Goal: Task Accomplishment & Management: Manage account settings

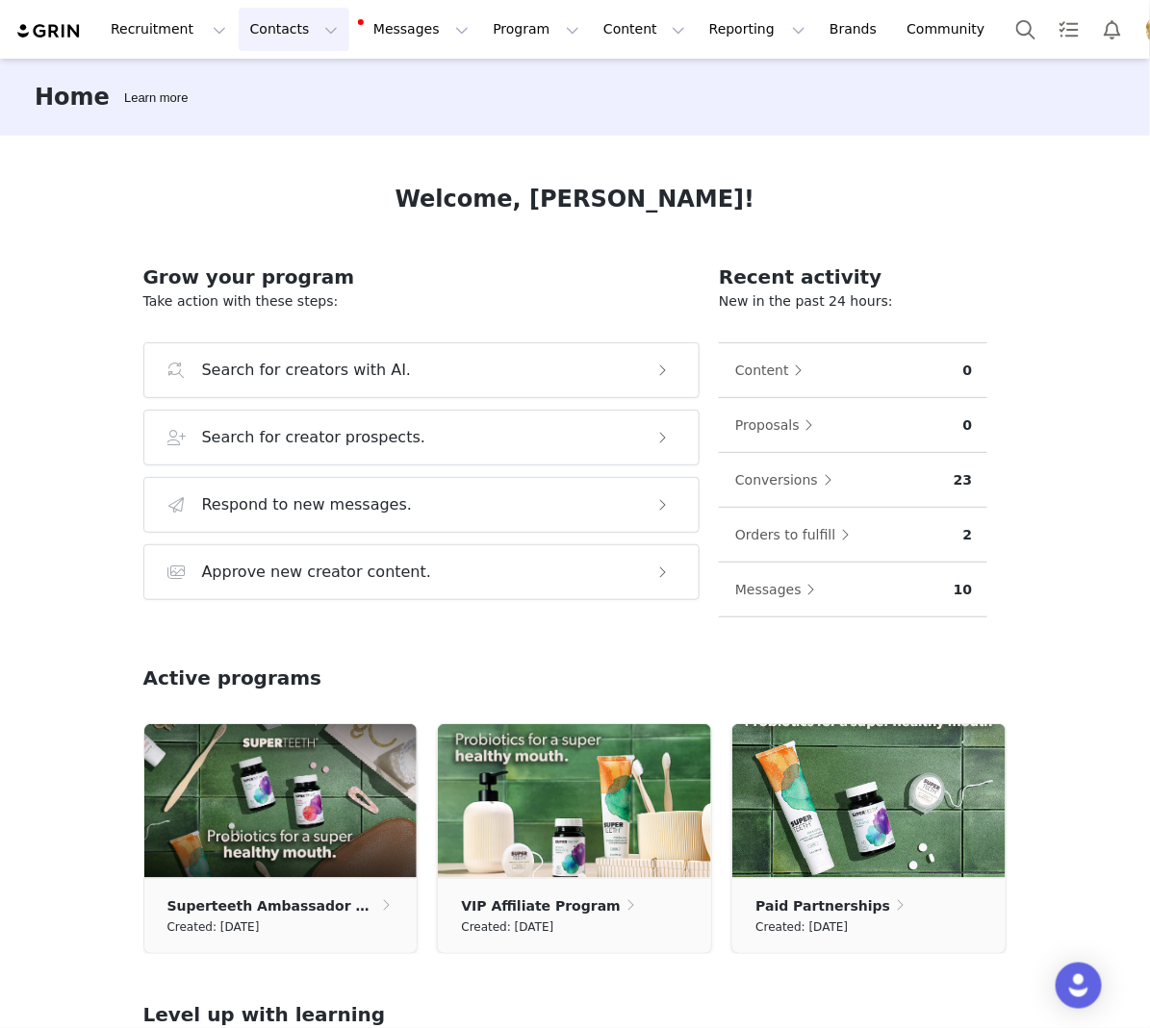
click at [288, 29] on button "Contacts Contacts" at bounding box center [294, 29] width 111 height 43
click at [277, 86] on p "Creators" at bounding box center [270, 85] width 58 height 20
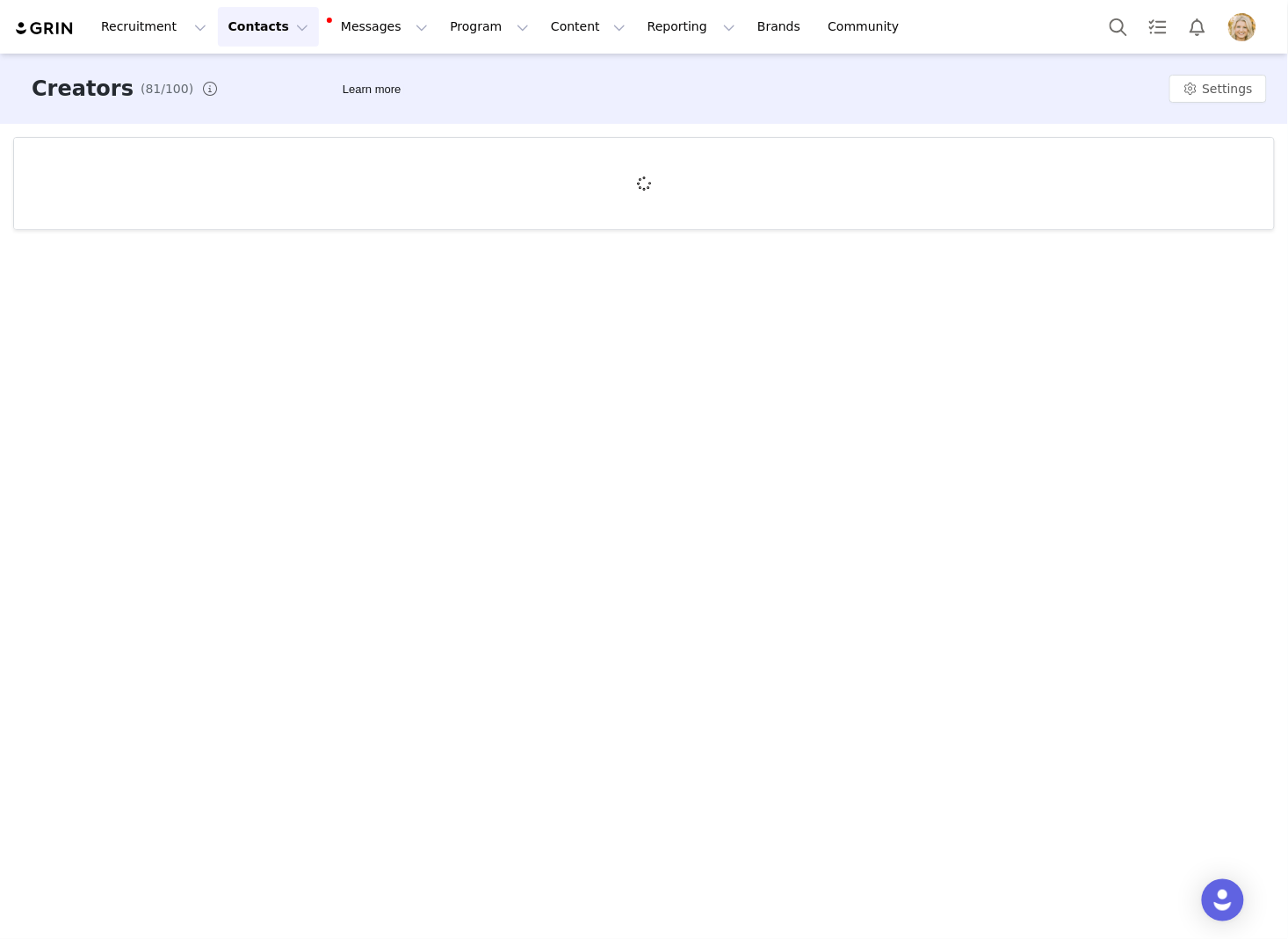
click at [269, 28] on button "Contacts Contacts" at bounding box center [269, 26] width 101 height 39
click at [261, 74] on p "Creators" at bounding box center [247, 78] width 53 height 18
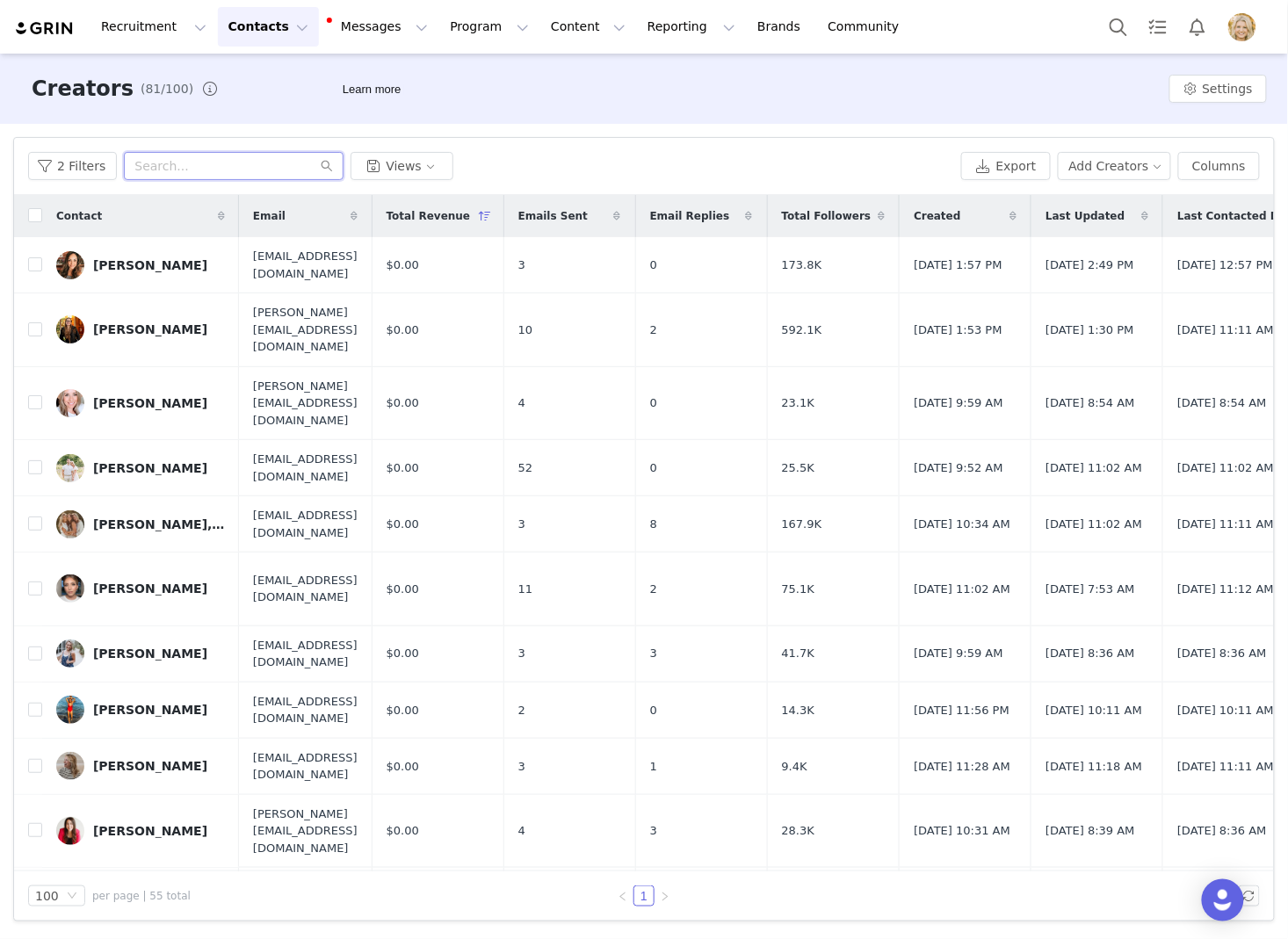
click at [193, 157] on input "text" at bounding box center [234, 165] width 220 height 28
type input "mimi"
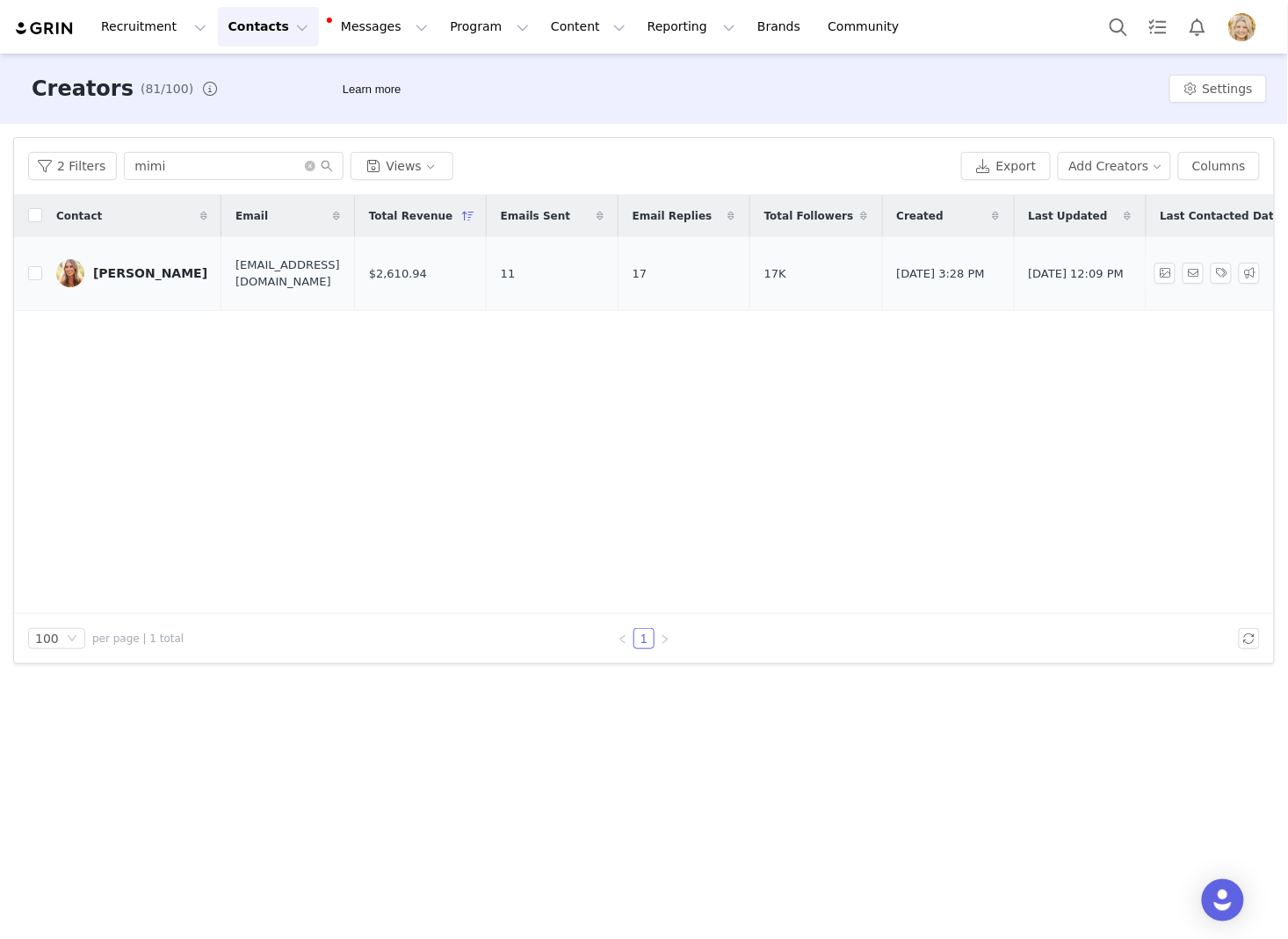
click at [125, 280] on div "[PERSON_NAME]" at bounding box center [150, 272] width 114 height 14
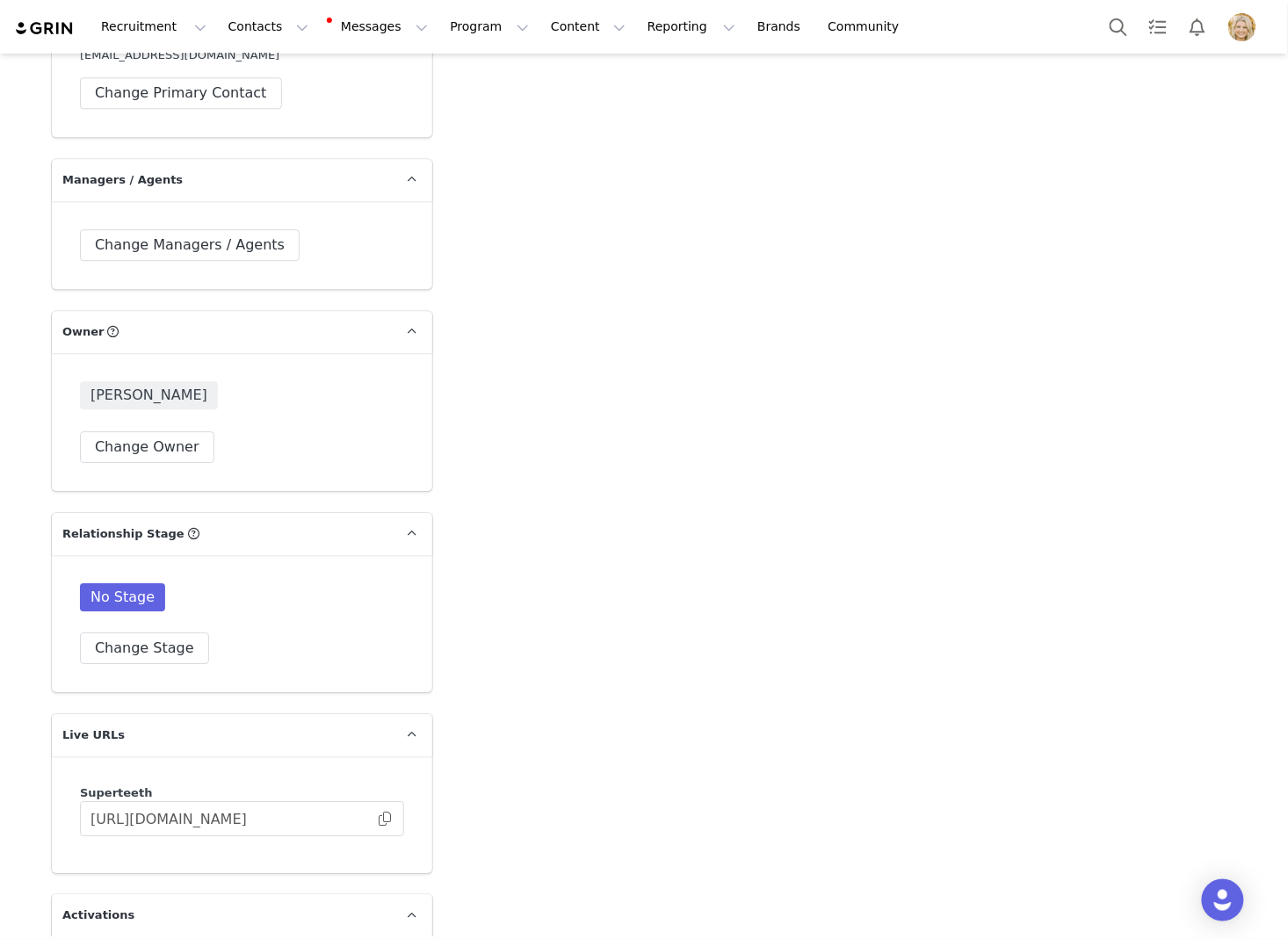
scroll to position [3290, 0]
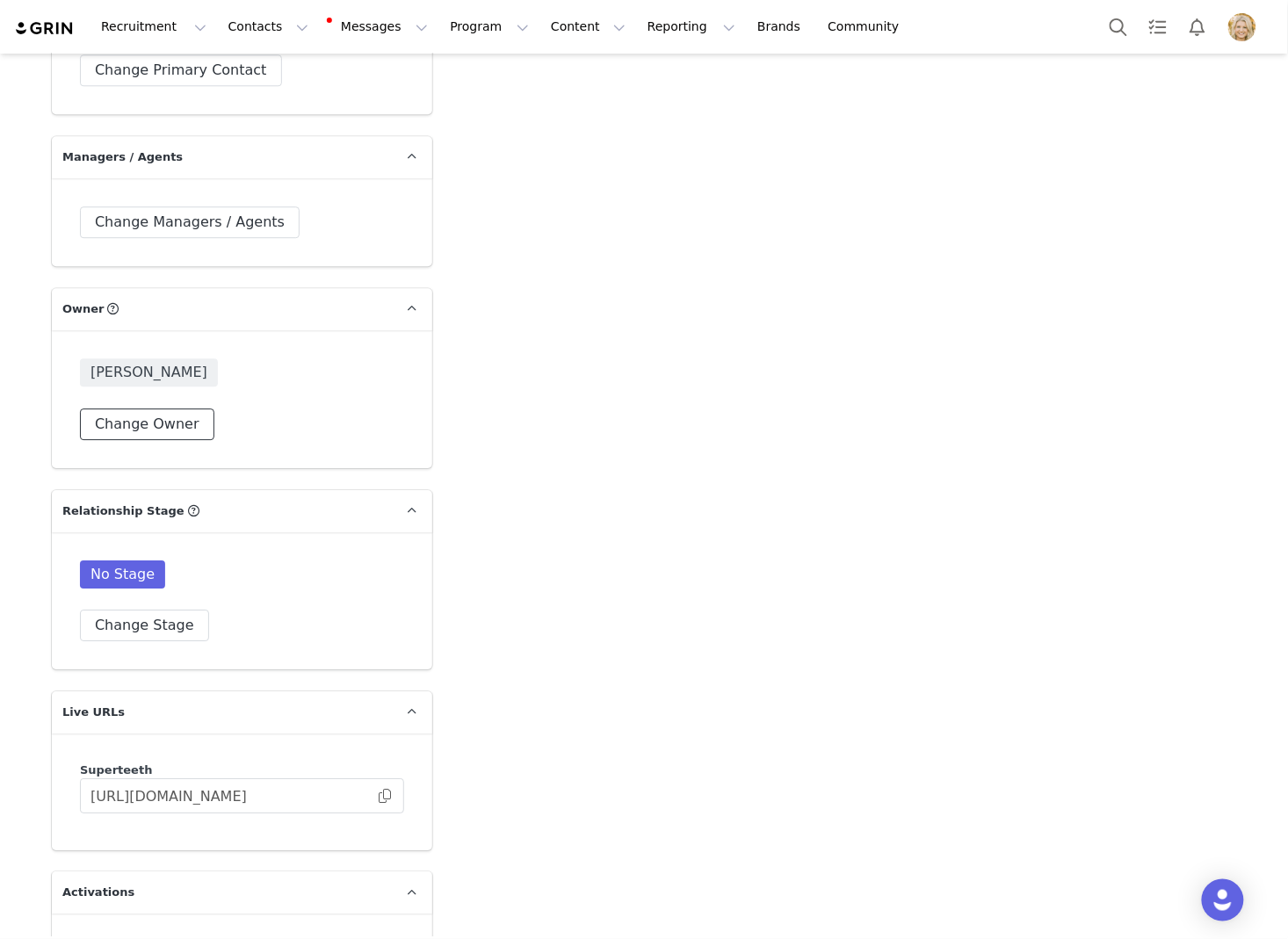
click at [176, 408] on button "Change Owner" at bounding box center [147, 424] width 134 height 32
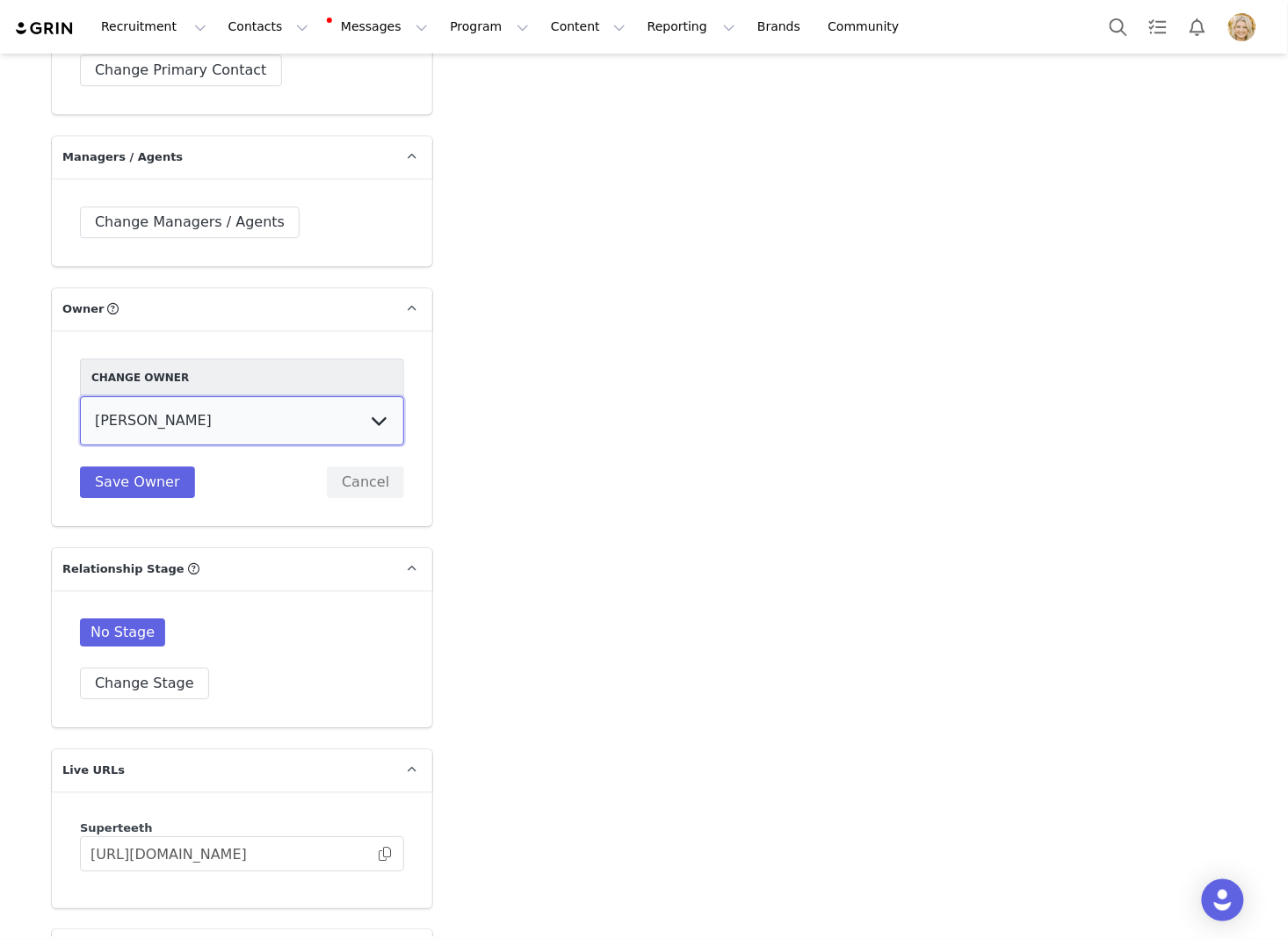
click at [252, 396] on select "[PERSON_NAME] [PERSON_NAME] [PERSON_NAME]" at bounding box center [242, 421] width 324 height 49
select select "543645d1-024f-4fd3-8dda-1f0cf9d31cd7"
click at [80, 396] on select "[PERSON_NAME] [PERSON_NAME] [PERSON_NAME]" at bounding box center [242, 421] width 324 height 49
click at [151, 467] on button "Save Owner" at bounding box center [138, 482] width 115 height 32
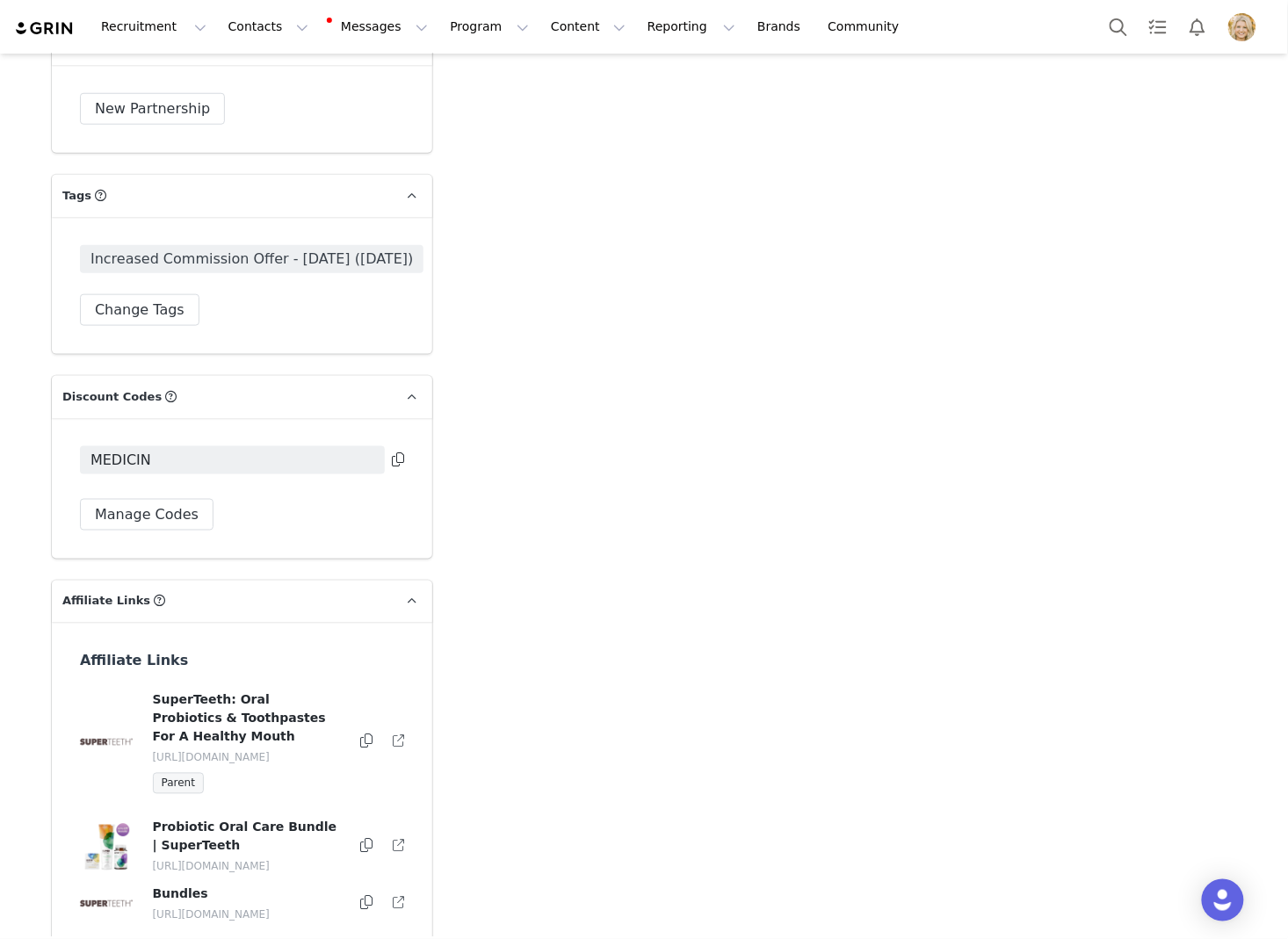
scroll to position [4353, 0]
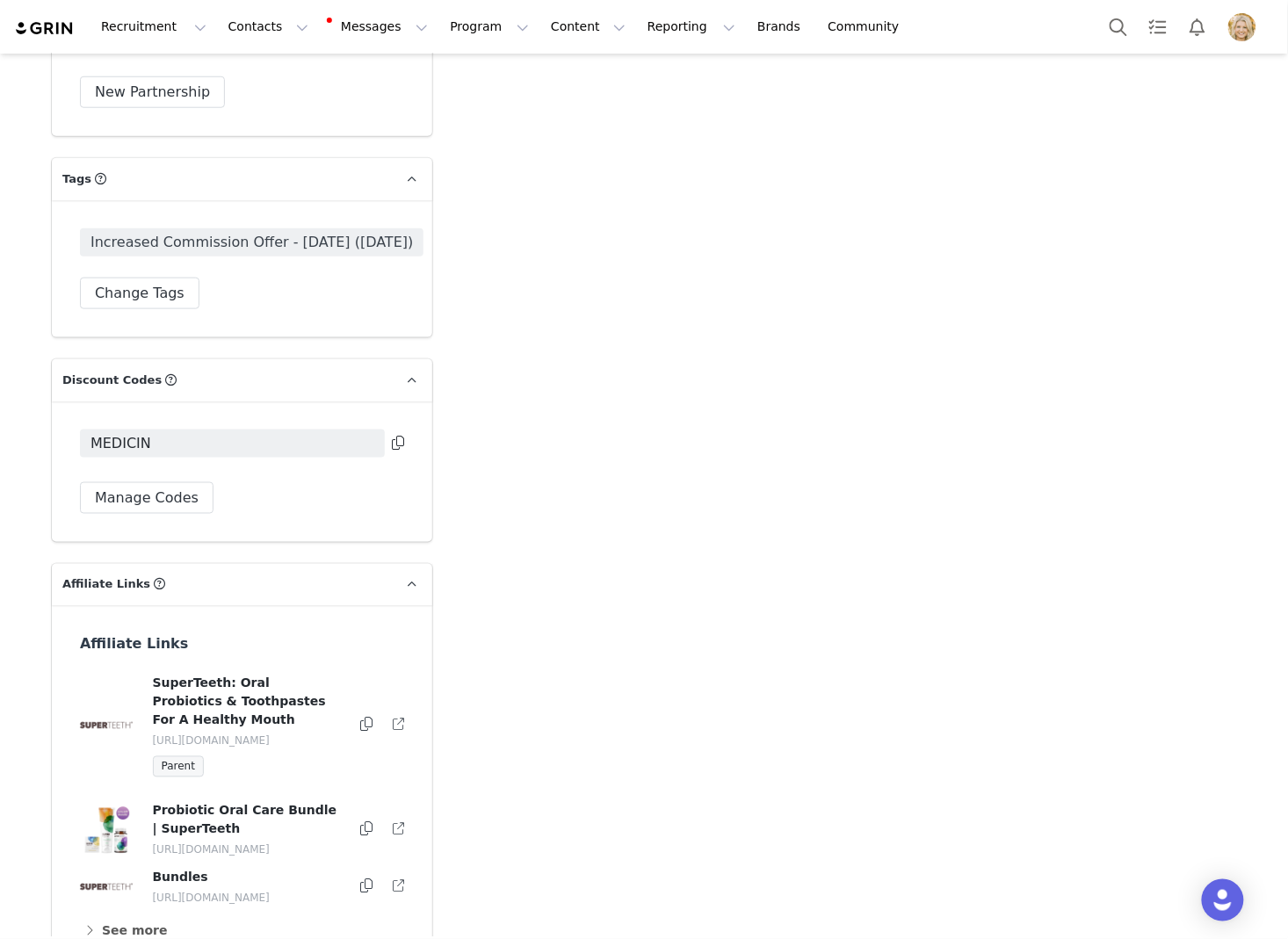
click at [396, 436] on icon at bounding box center [397, 442] width 12 height 14
click at [132, 482] on button "Manage Codes" at bounding box center [147, 498] width 133 height 32
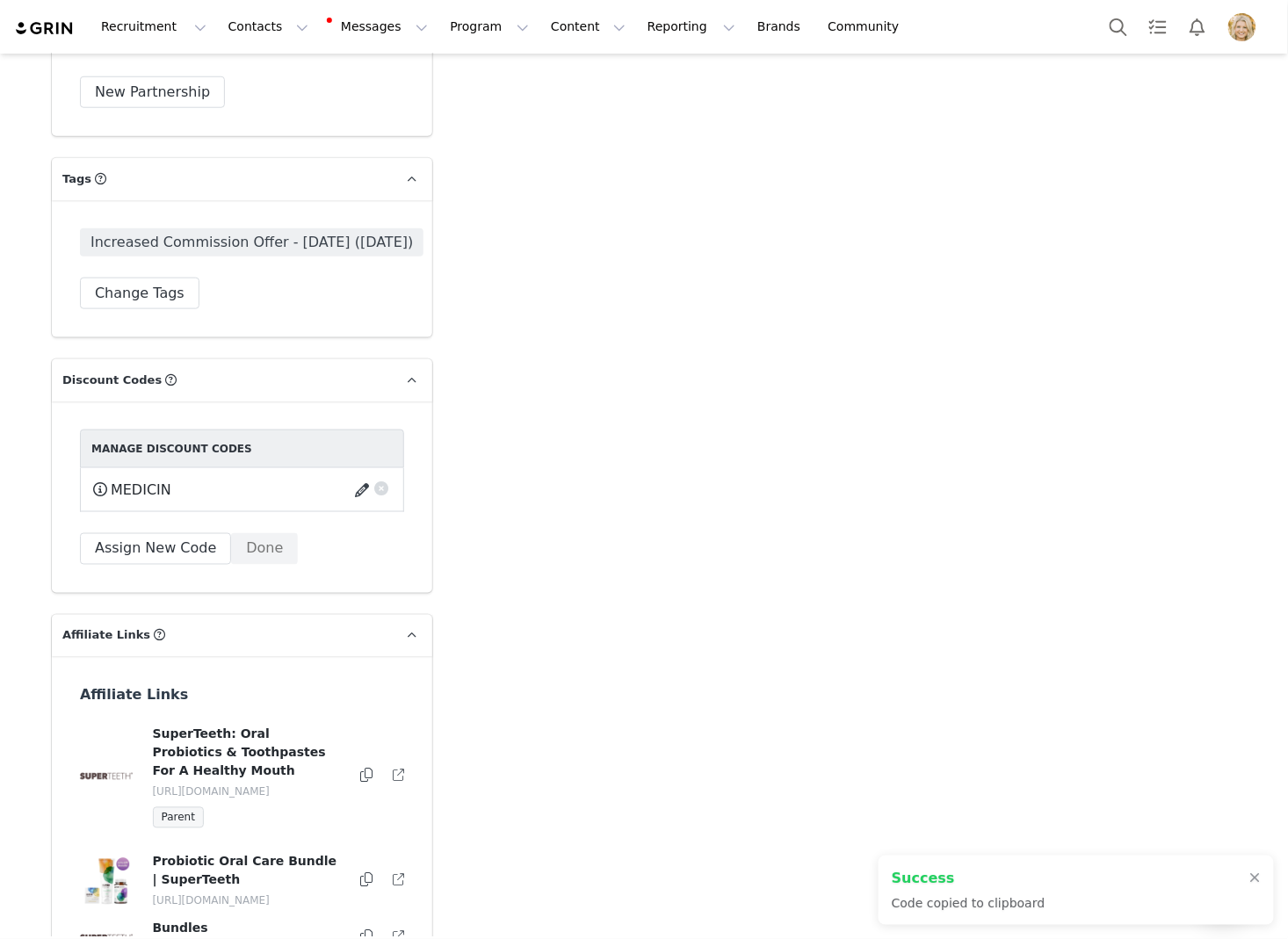
click at [354, 476] on button "button" at bounding box center [365, 490] width 24 height 28
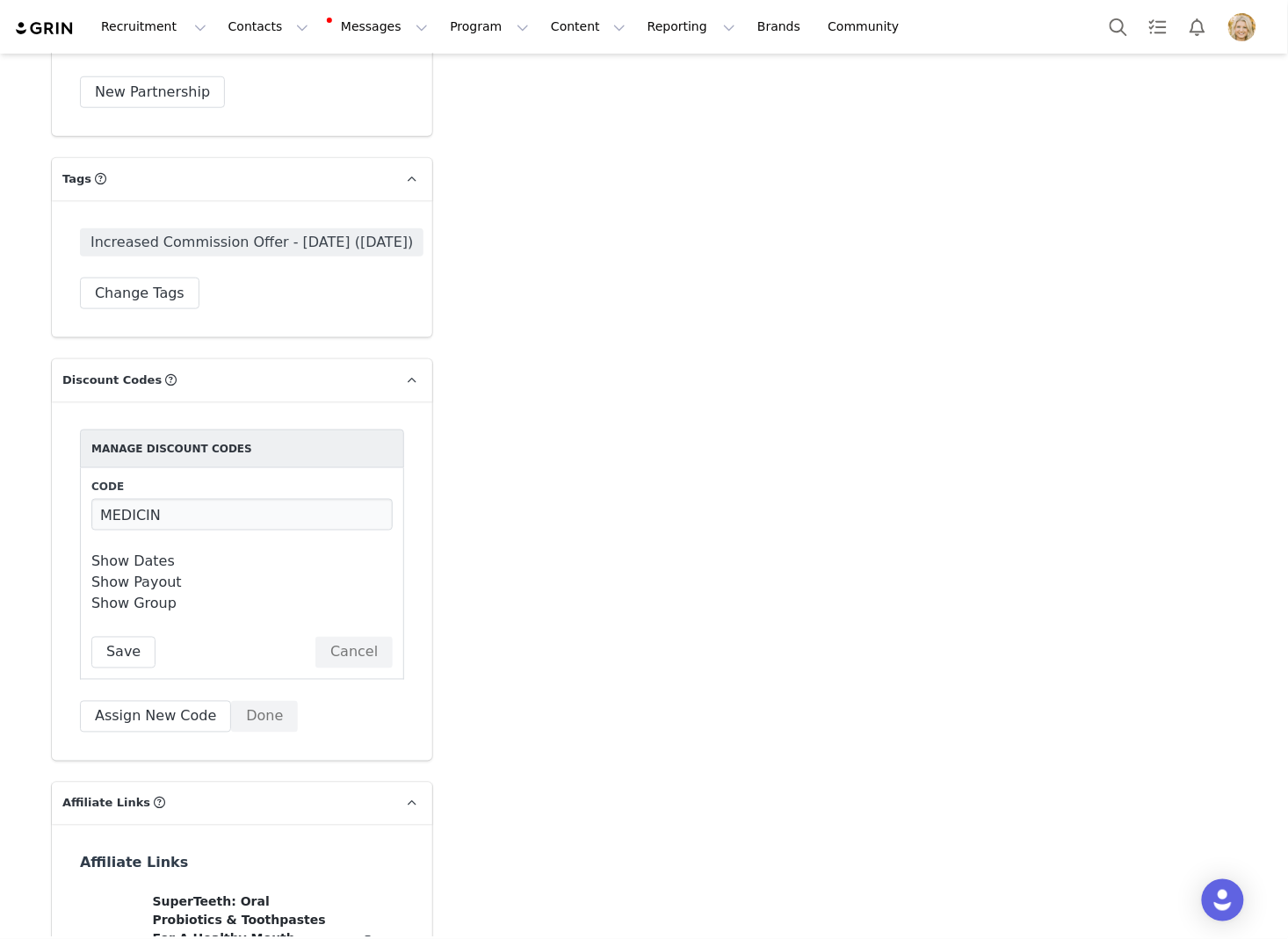
click at [160, 575] on link "Show Payout" at bounding box center [136, 583] width 90 height 16
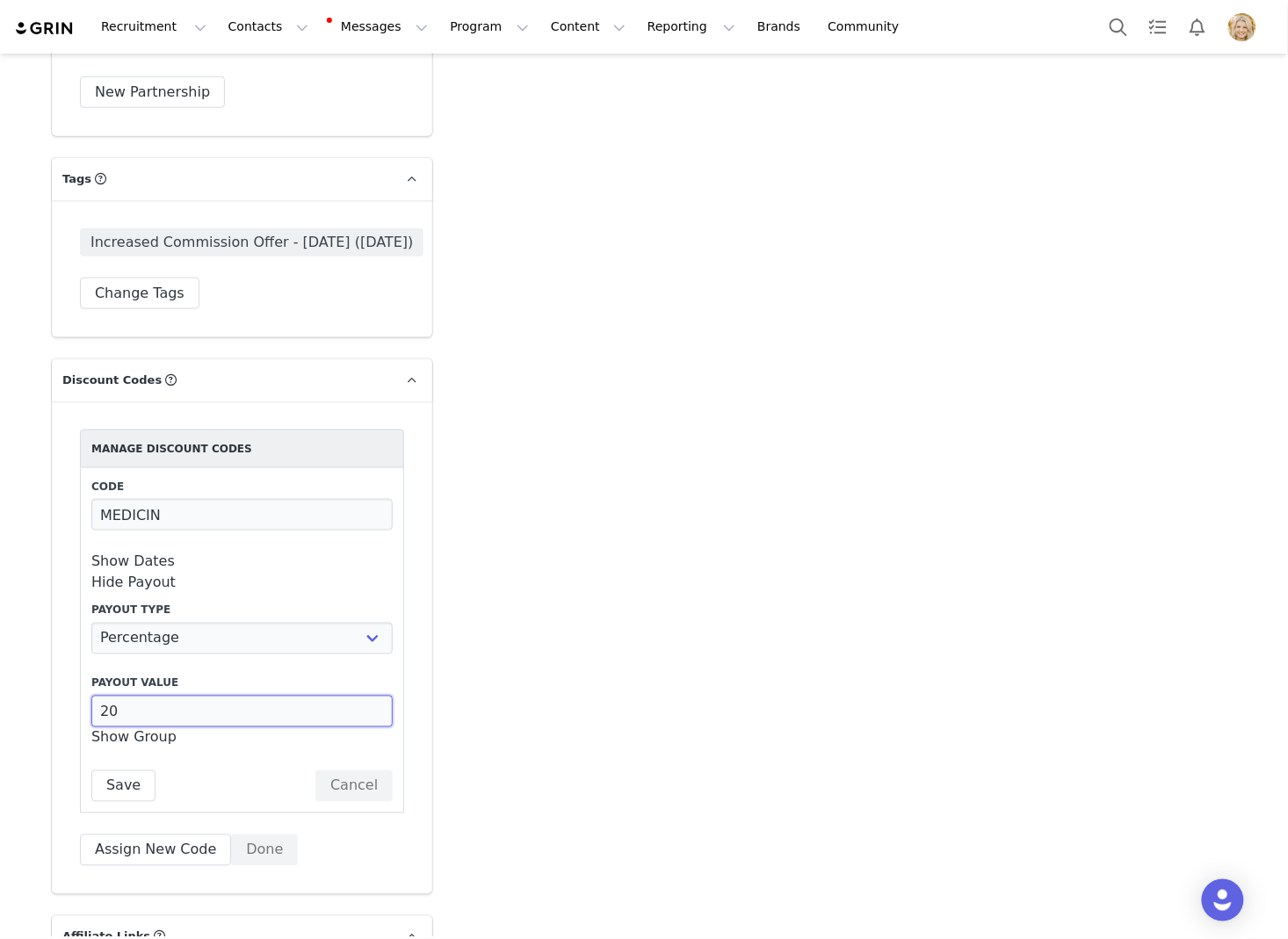
drag, startPoint x: 126, startPoint y: 659, endPoint x: 52, endPoint y: 659, distance: 74.0
click at [52, 659] on div "Manage Discount Codes Code MEDICIN Show Dates Start Date [DATE] 12:00:00 am Sta…" at bounding box center [242, 649] width 381 height 493
type input "15"
click at [121, 771] on button "Save" at bounding box center [123, 786] width 64 height 32
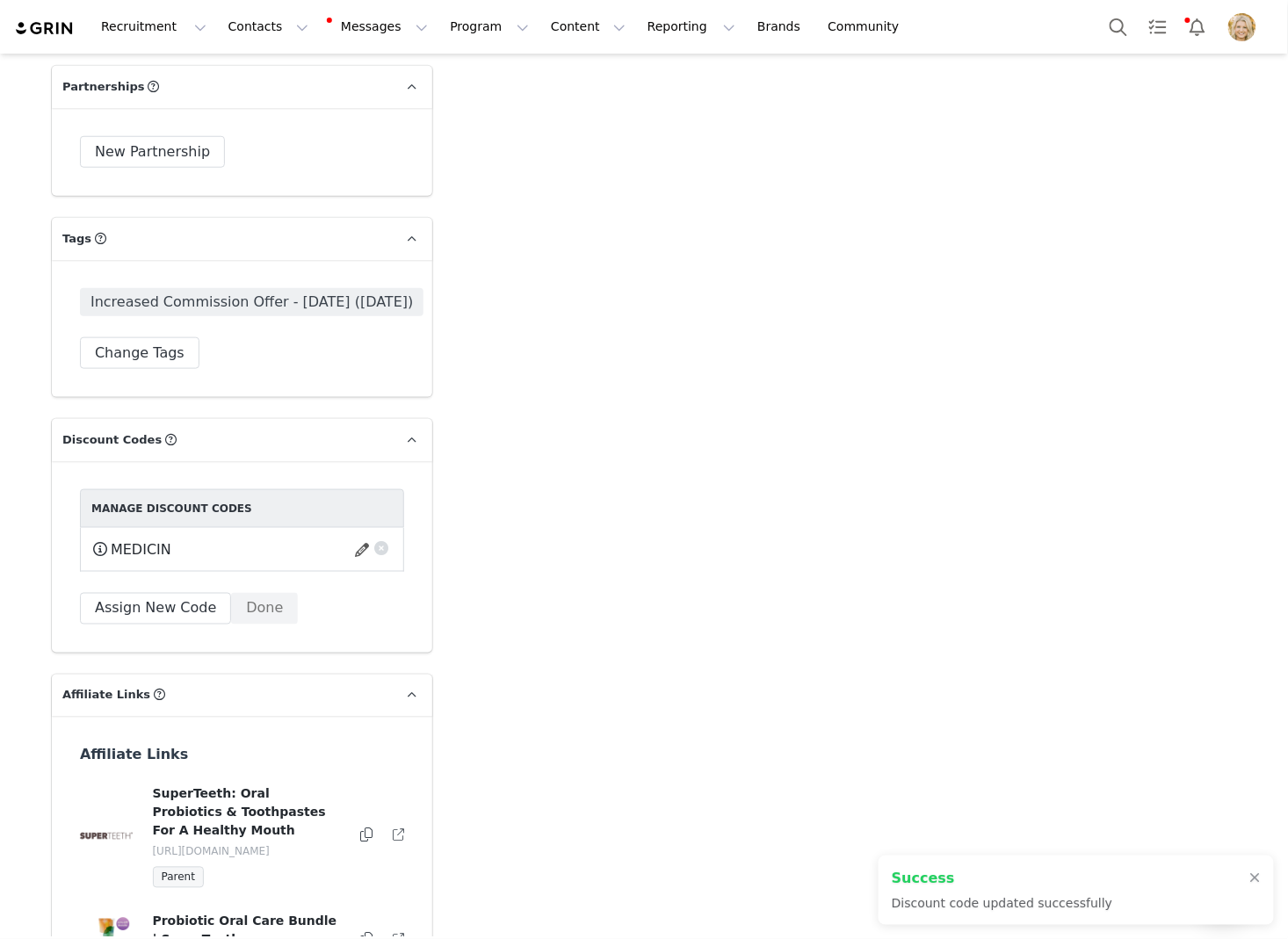
scroll to position [4253, 0]
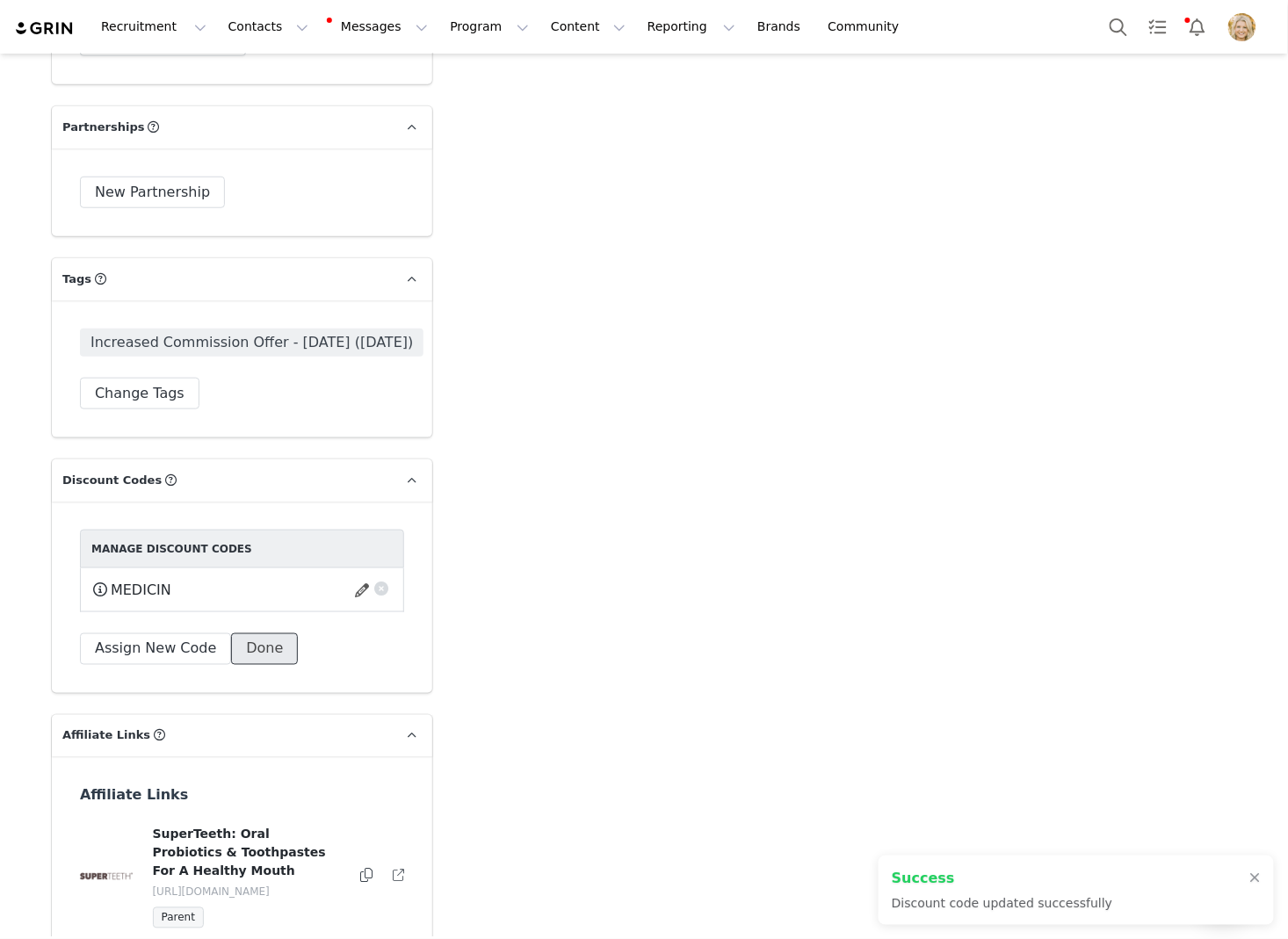
click at [260, 634] on button "Done" at bounding box center [264, 649] width 67 height 32
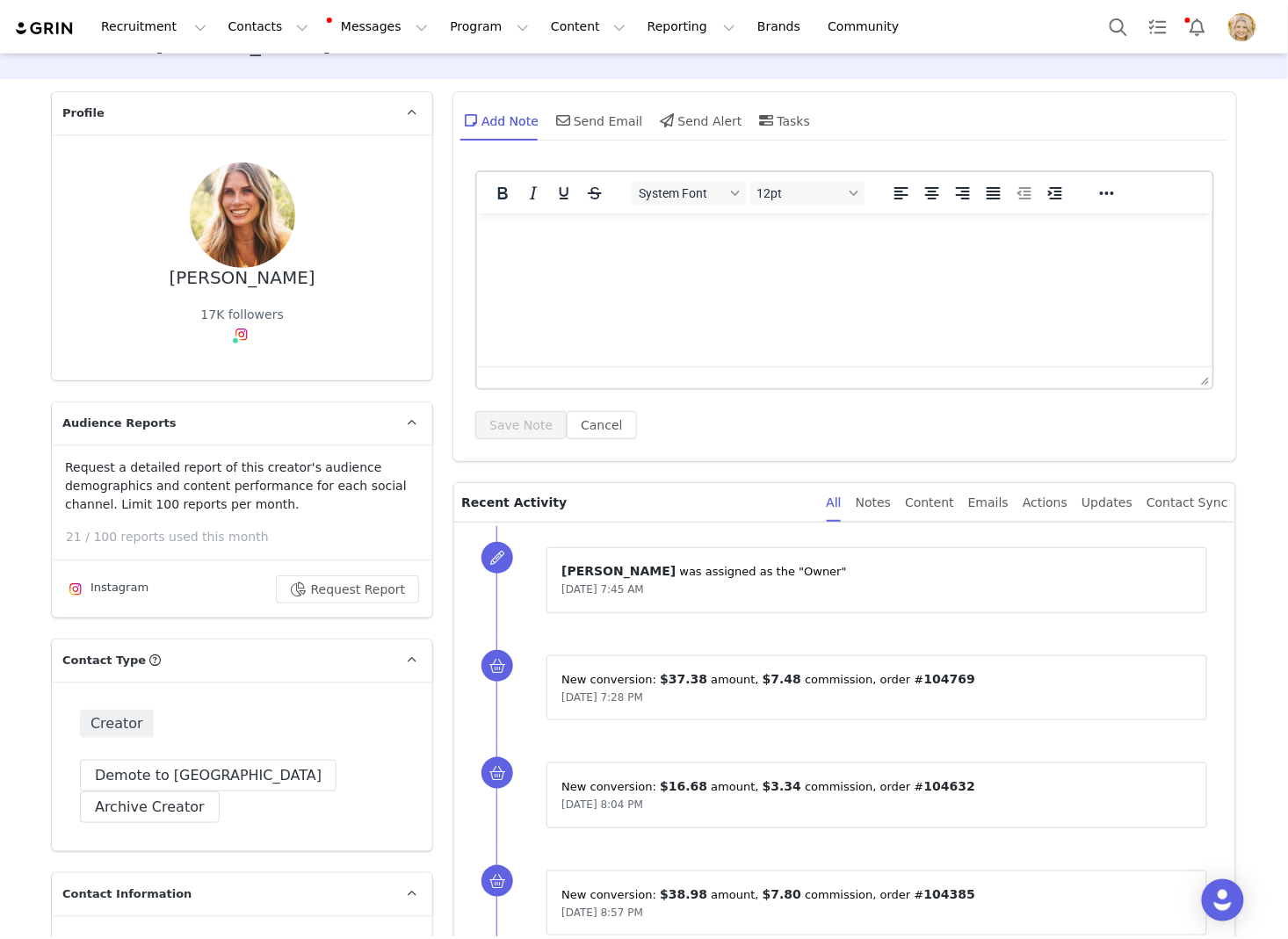
scroll to position [0, 0]
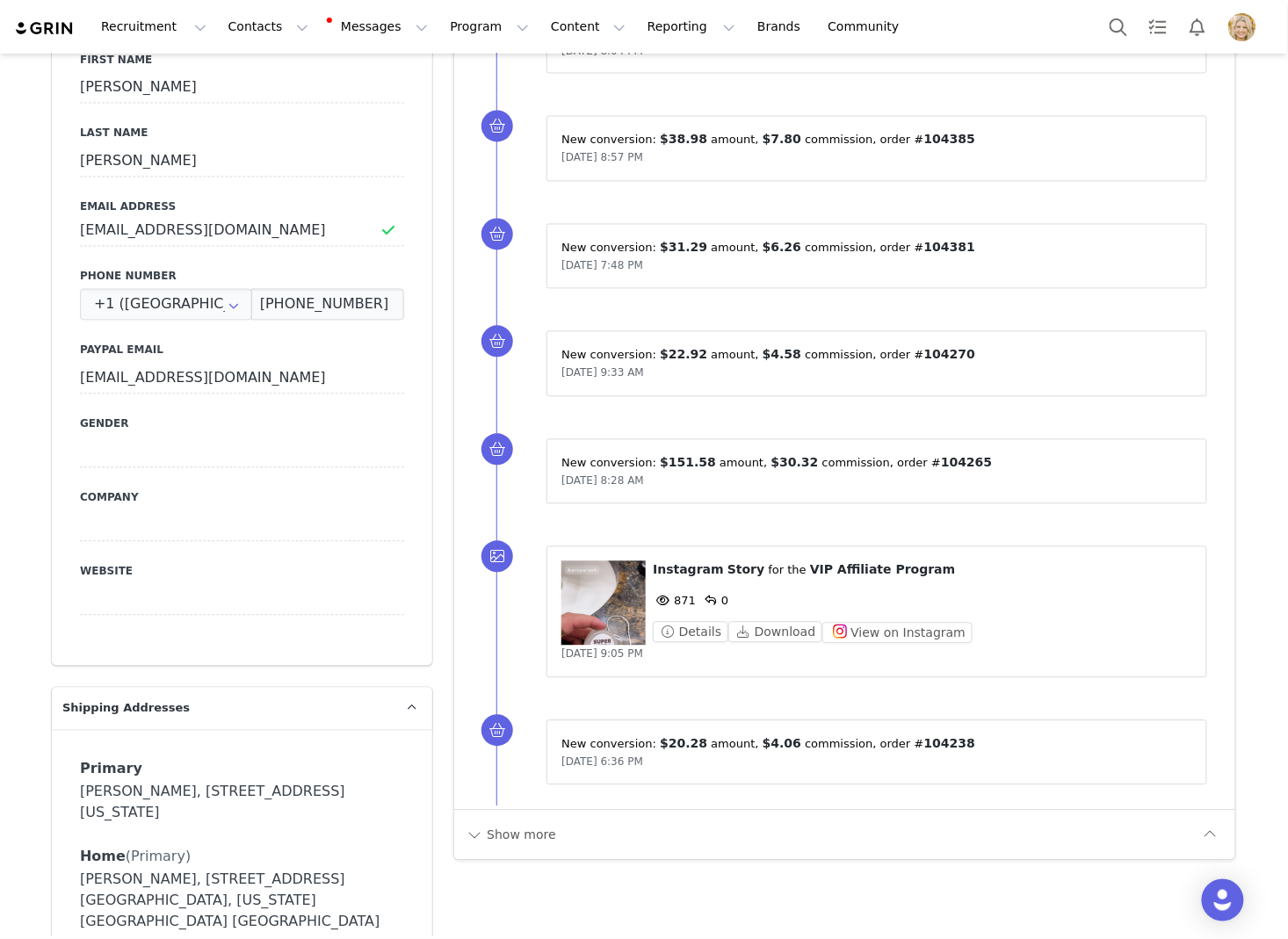
scroll to position [955, 0]
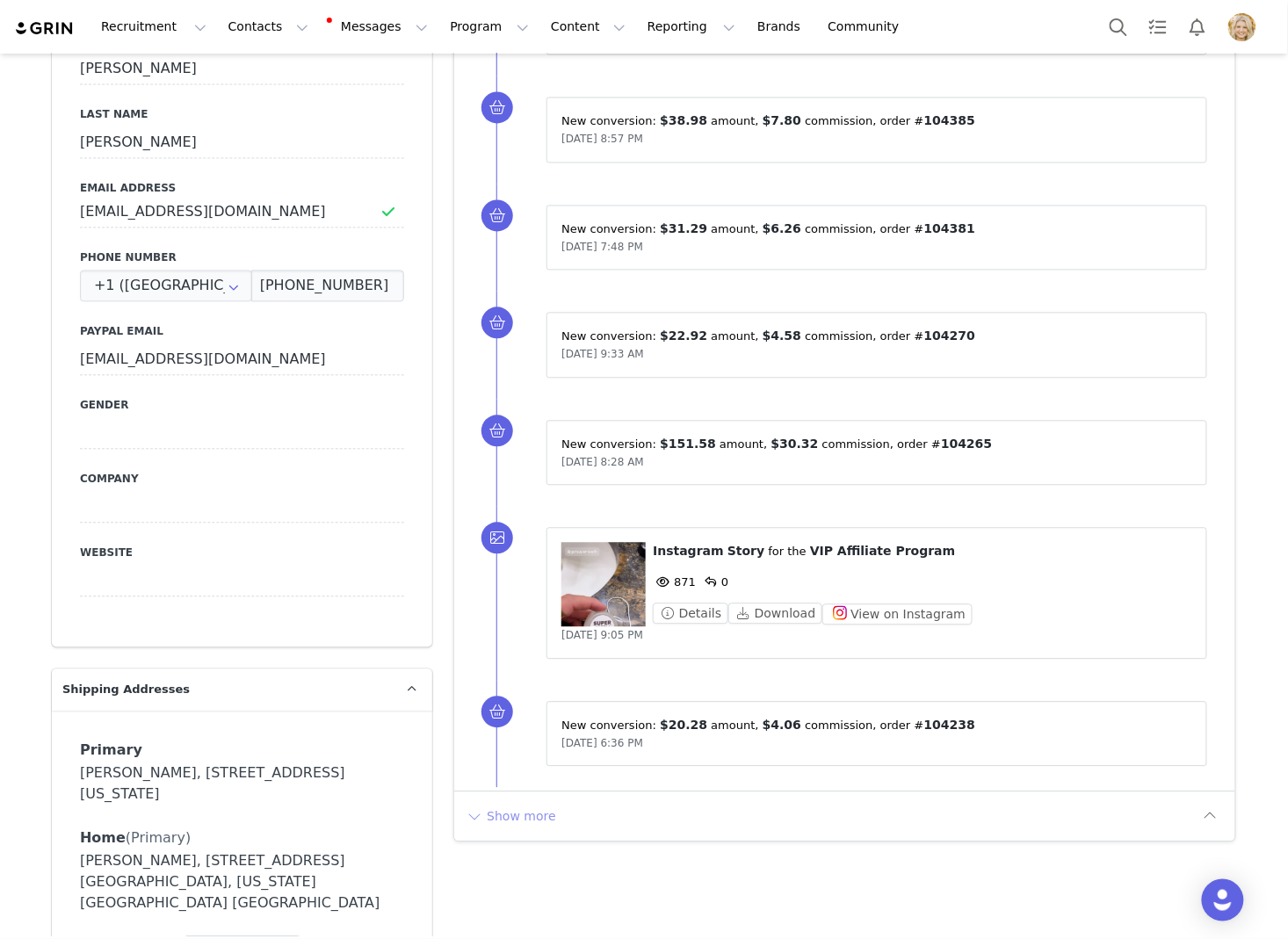
click at [519, 810] on button "Show more" at bounding box center [511, 817] width 92 height 28
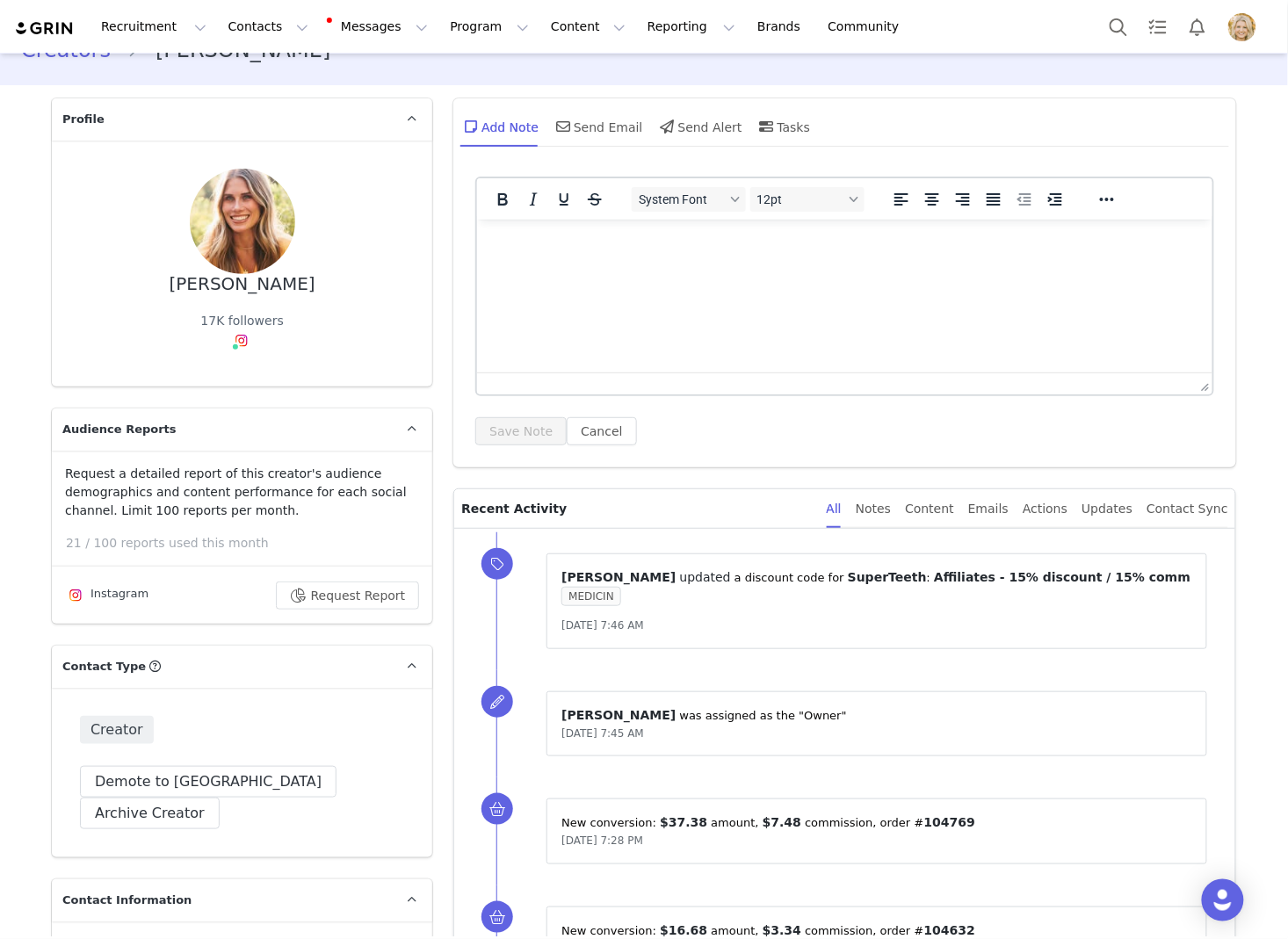
scroll to position [0, 0]
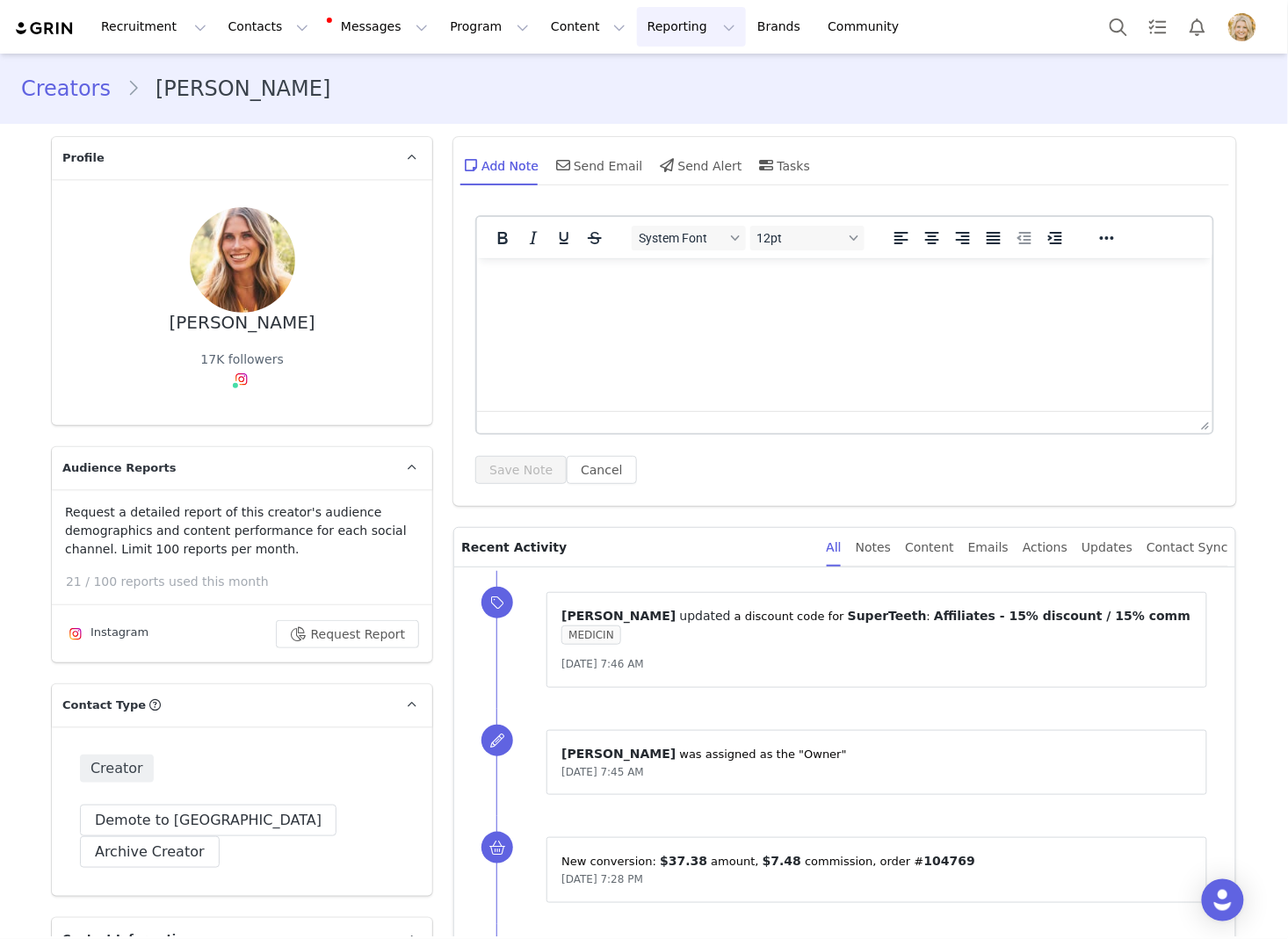
click at [646, 26] on button "Reporting Reporting" at bounding box center [691, 26] width 109 height 39
click at [649, 102] on p "Report Builder" at bounding box center [651, 111] width 88 height 18
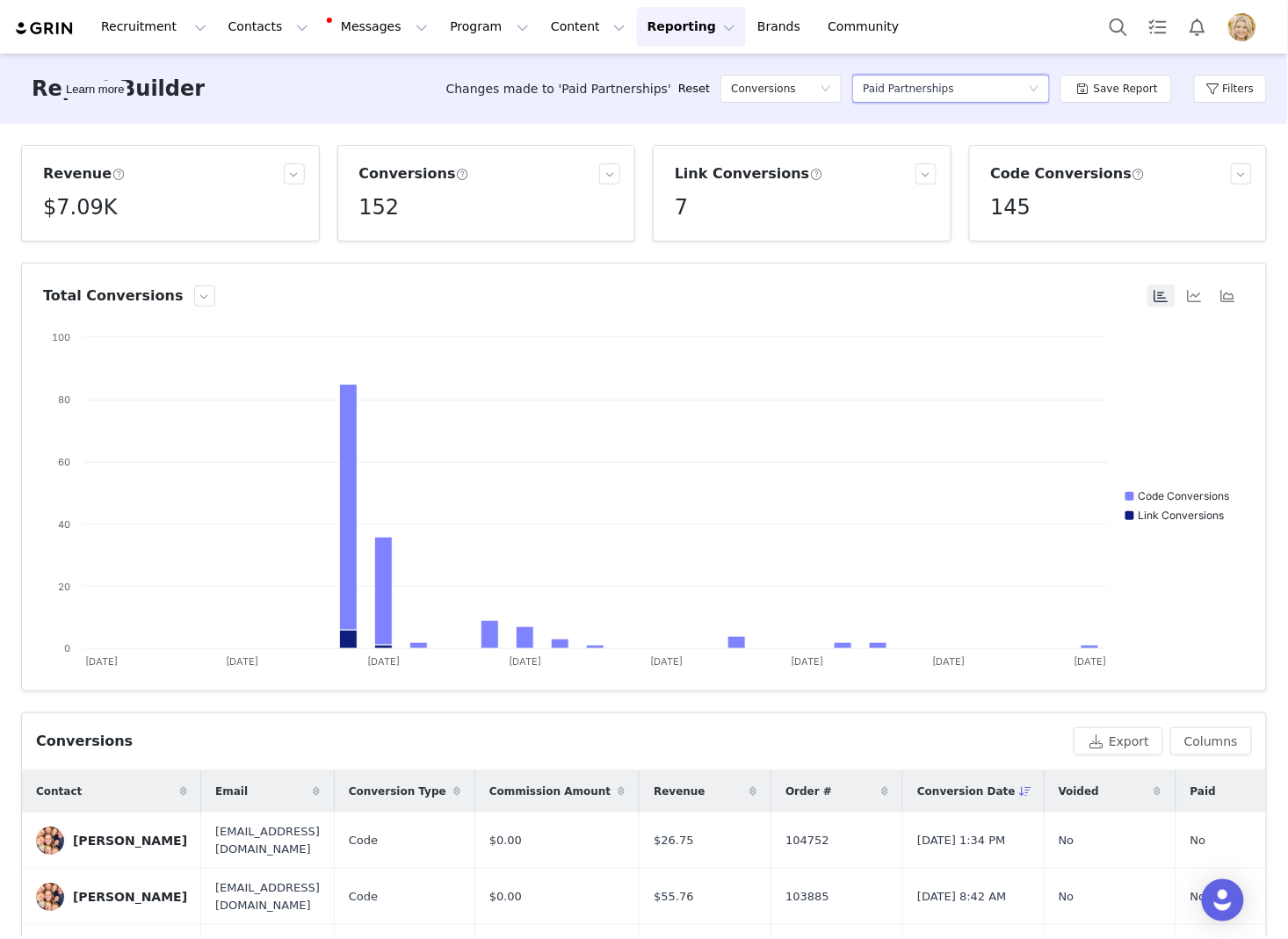
click at [1027, 84] on div "Select a report Paid Partnerships" at bounding box center [945, 89] width 165 height 26
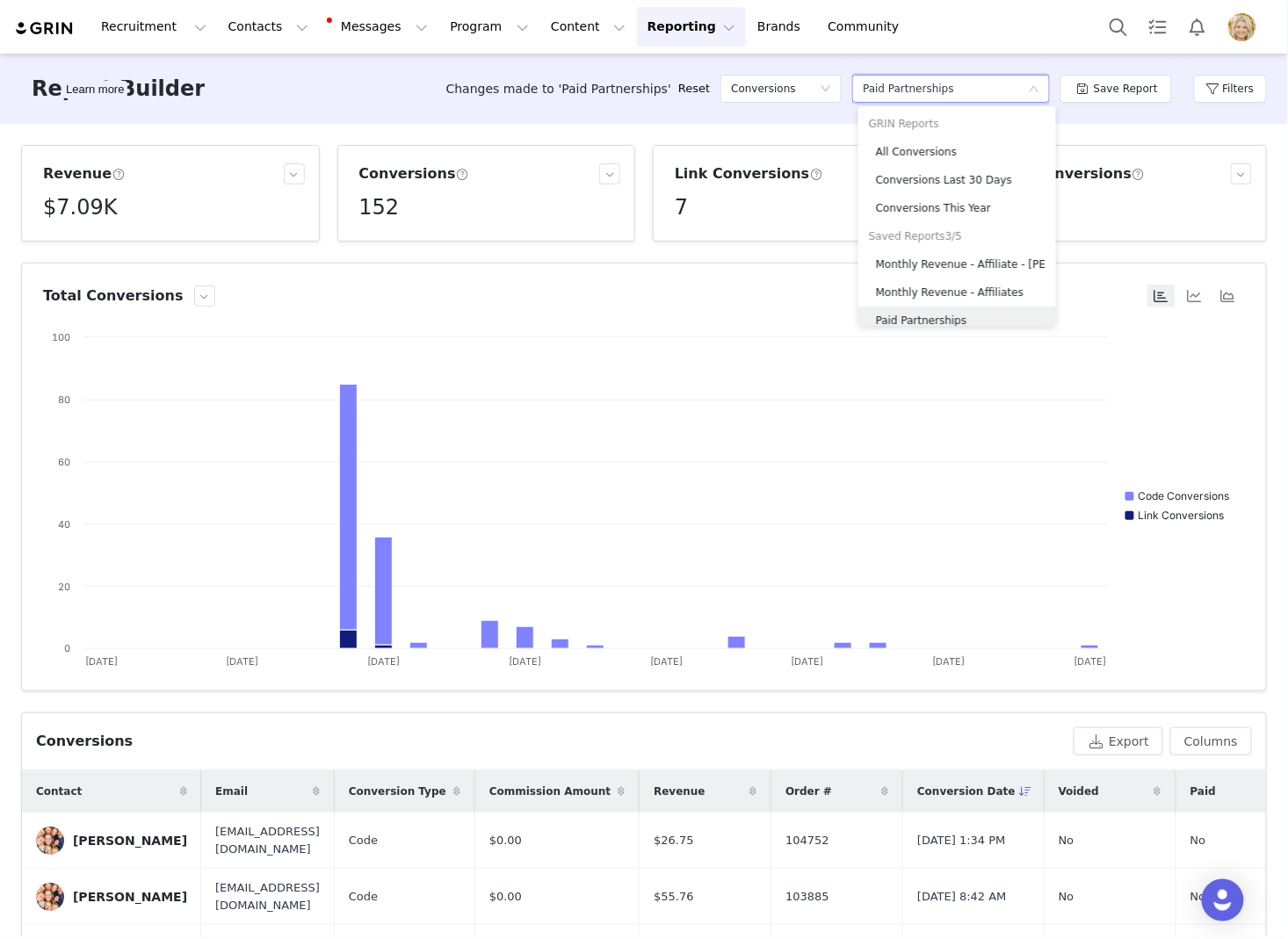
scroll to position [9, 0]
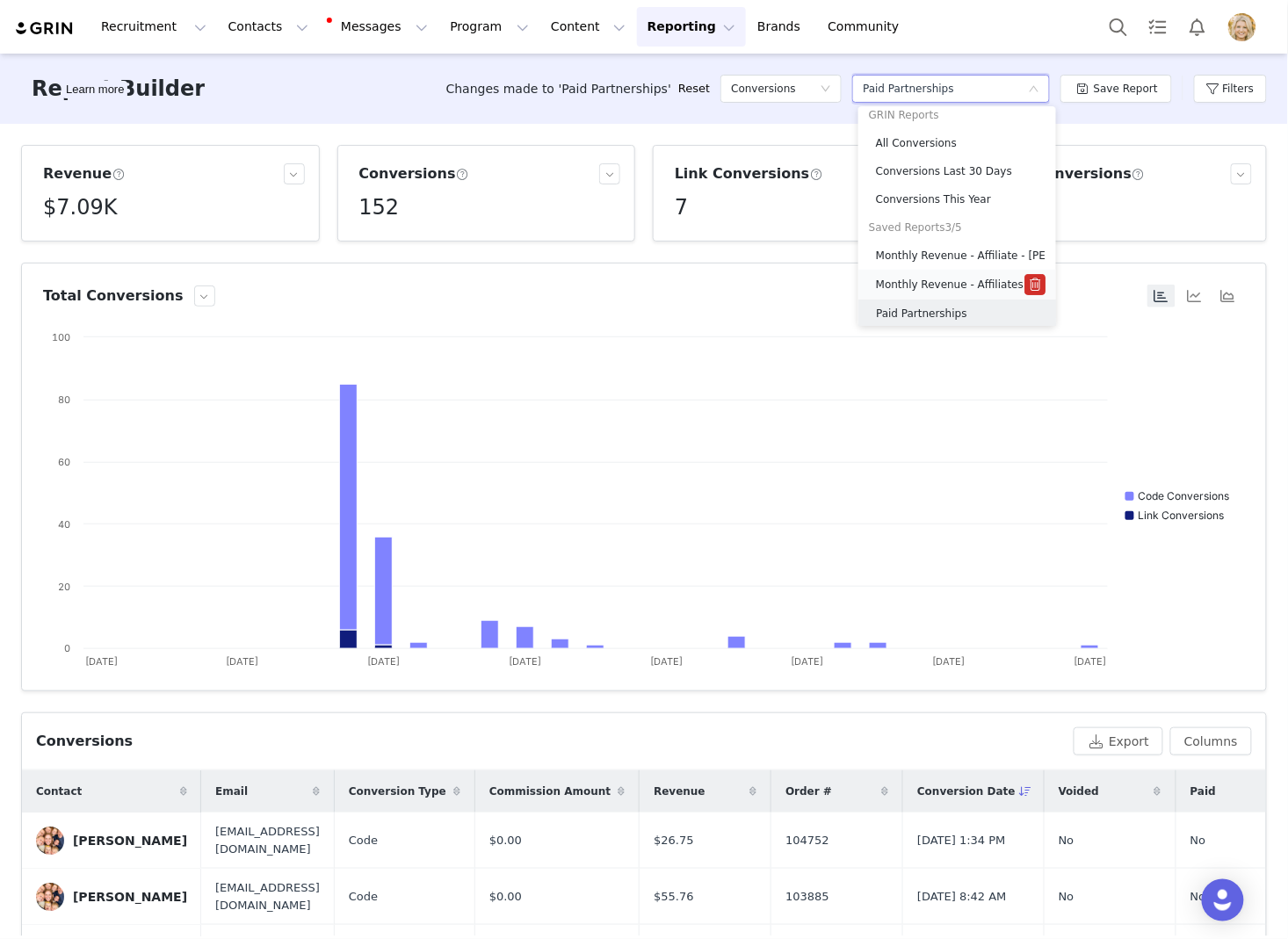
click at [983, 280] on h5 "Monthly Revenue - Affiliates" at bounding box center [950, 284] width 148 height 19
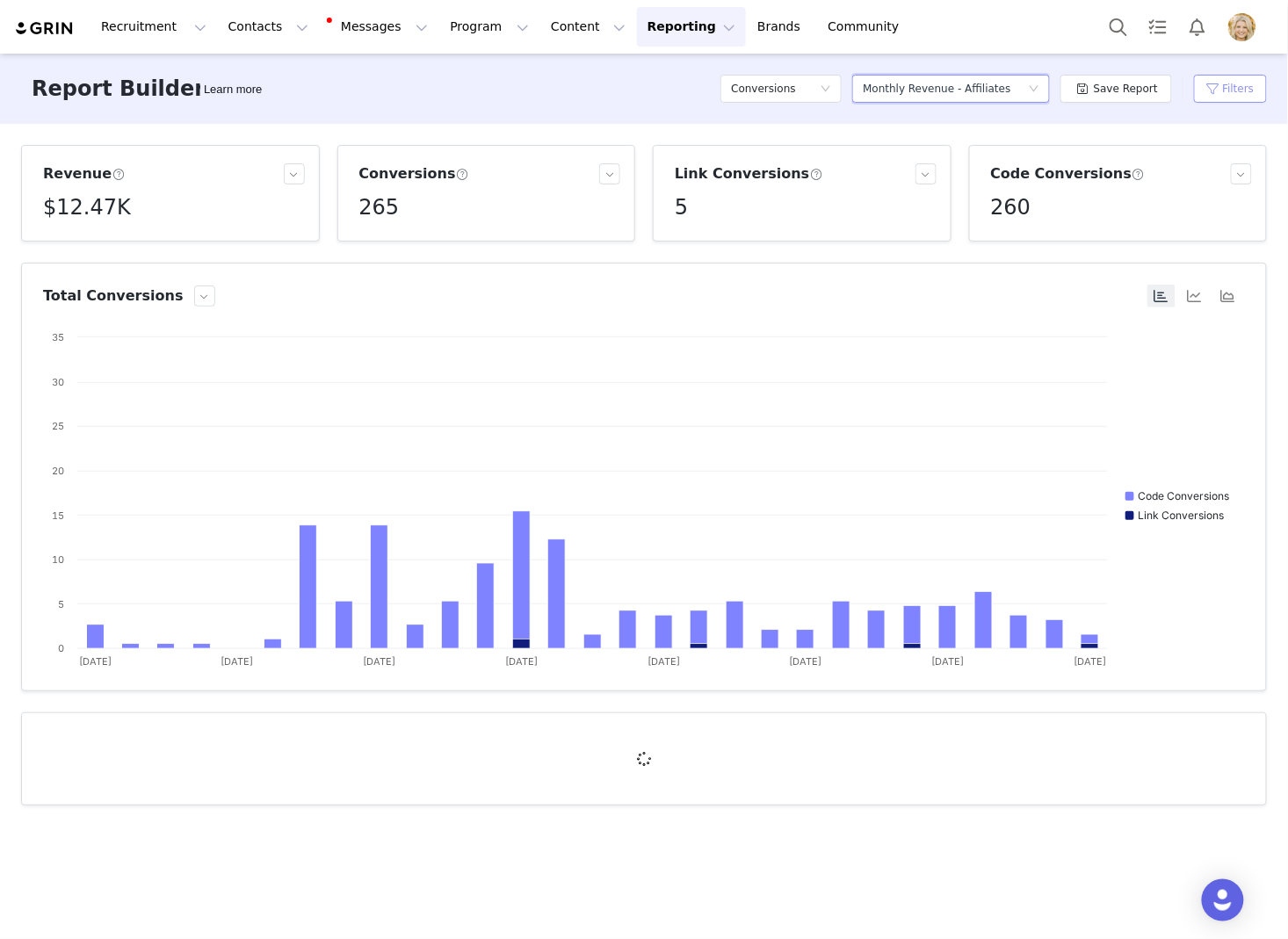
click at [1230, 96] on button "Filters" at bounding box center [1230, 89] width 73 height 28
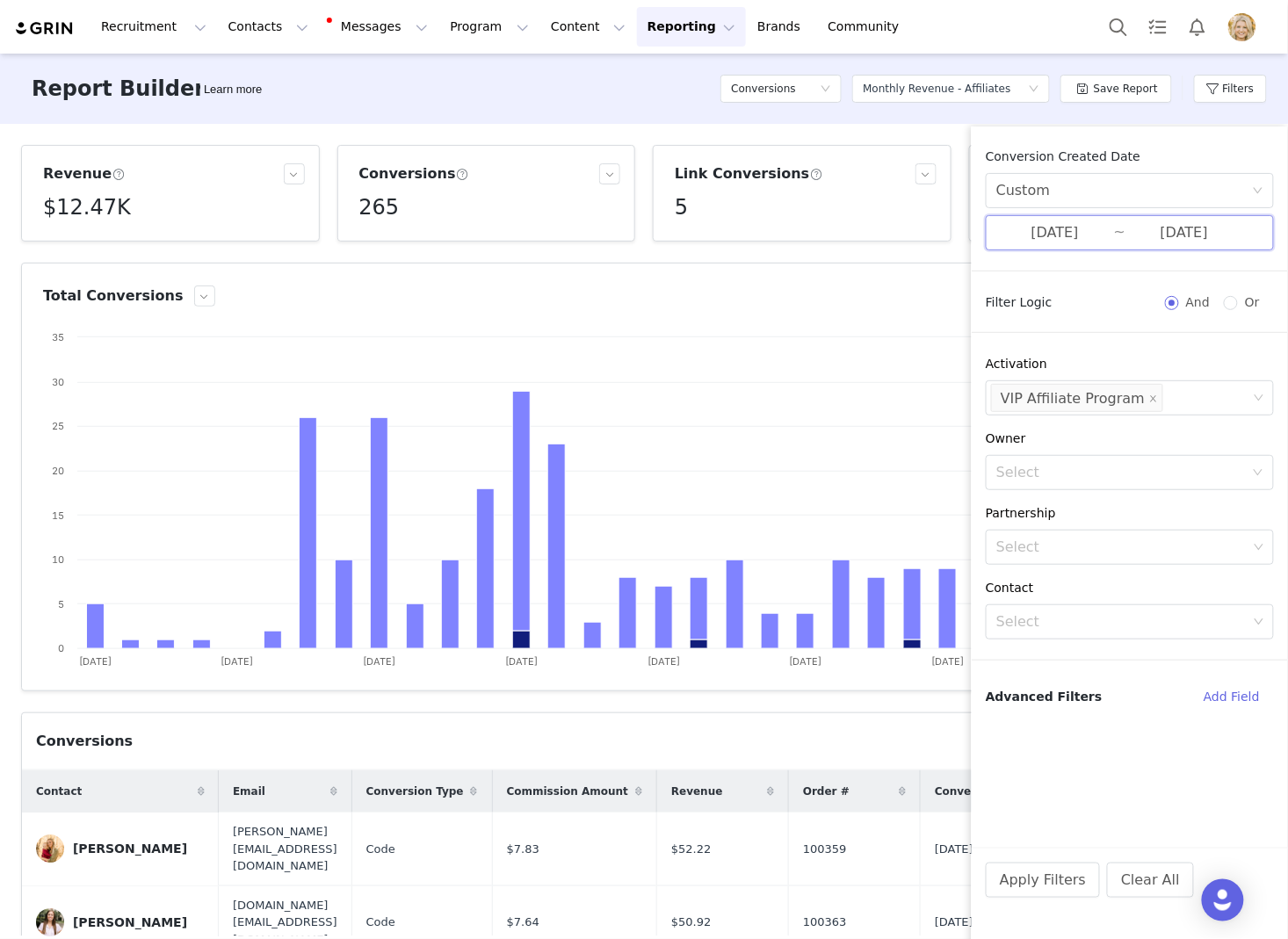
click at [1190, 218] on span "09/01/2025 ~ 09/29/2025" at bounding box center [1130, 233] width 289 height 35
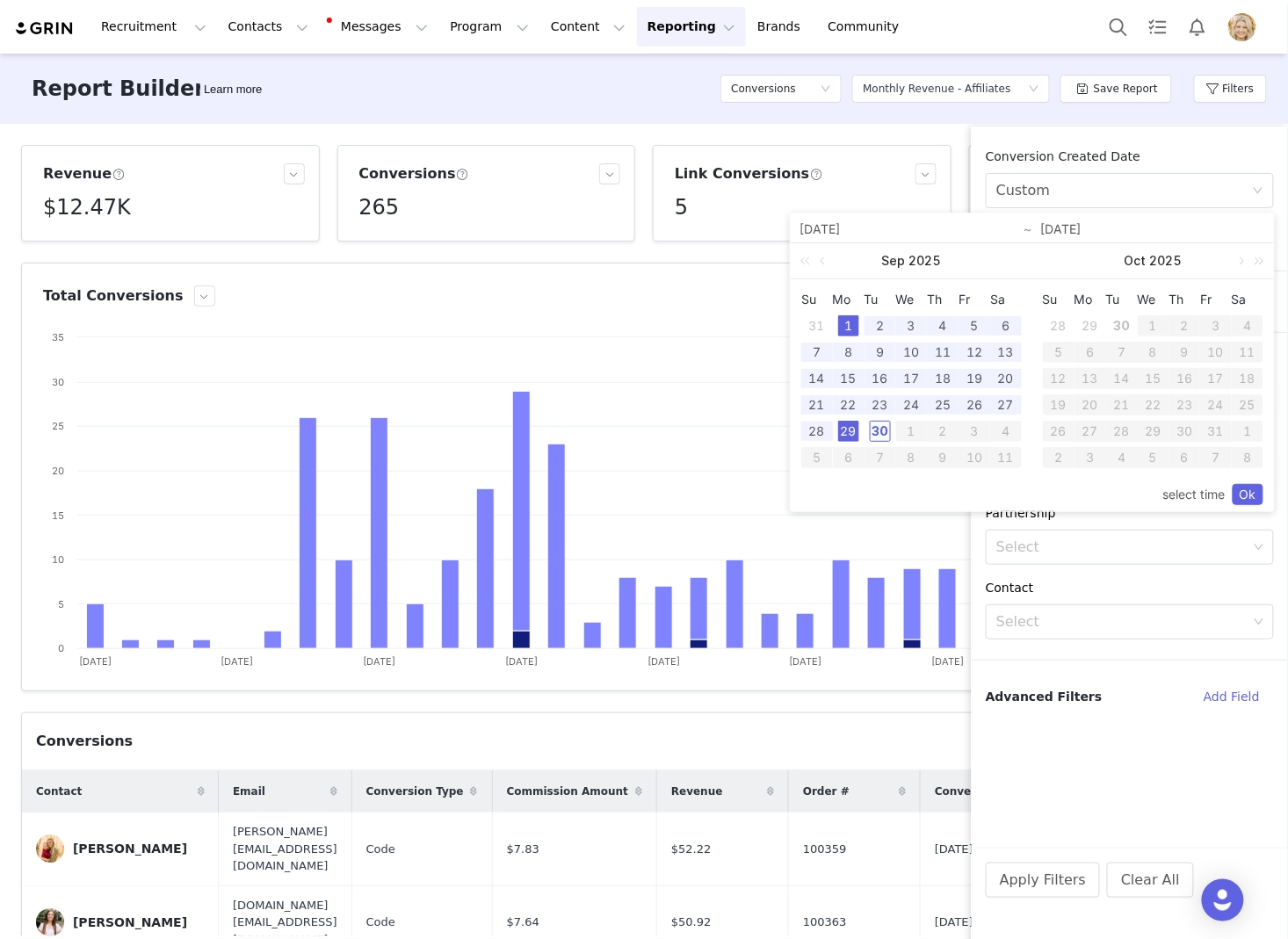
click at [880, 424] on div "30" at bounding box center [880, 431] width 21 height 21
click at [849, 326] on div "1" at bounding box center [849, 325] width 21 height 21
type input "09/30/2025"
click at [1248, 498] on link "Ok" at bounding box center [1249, 494] width 31 height 21
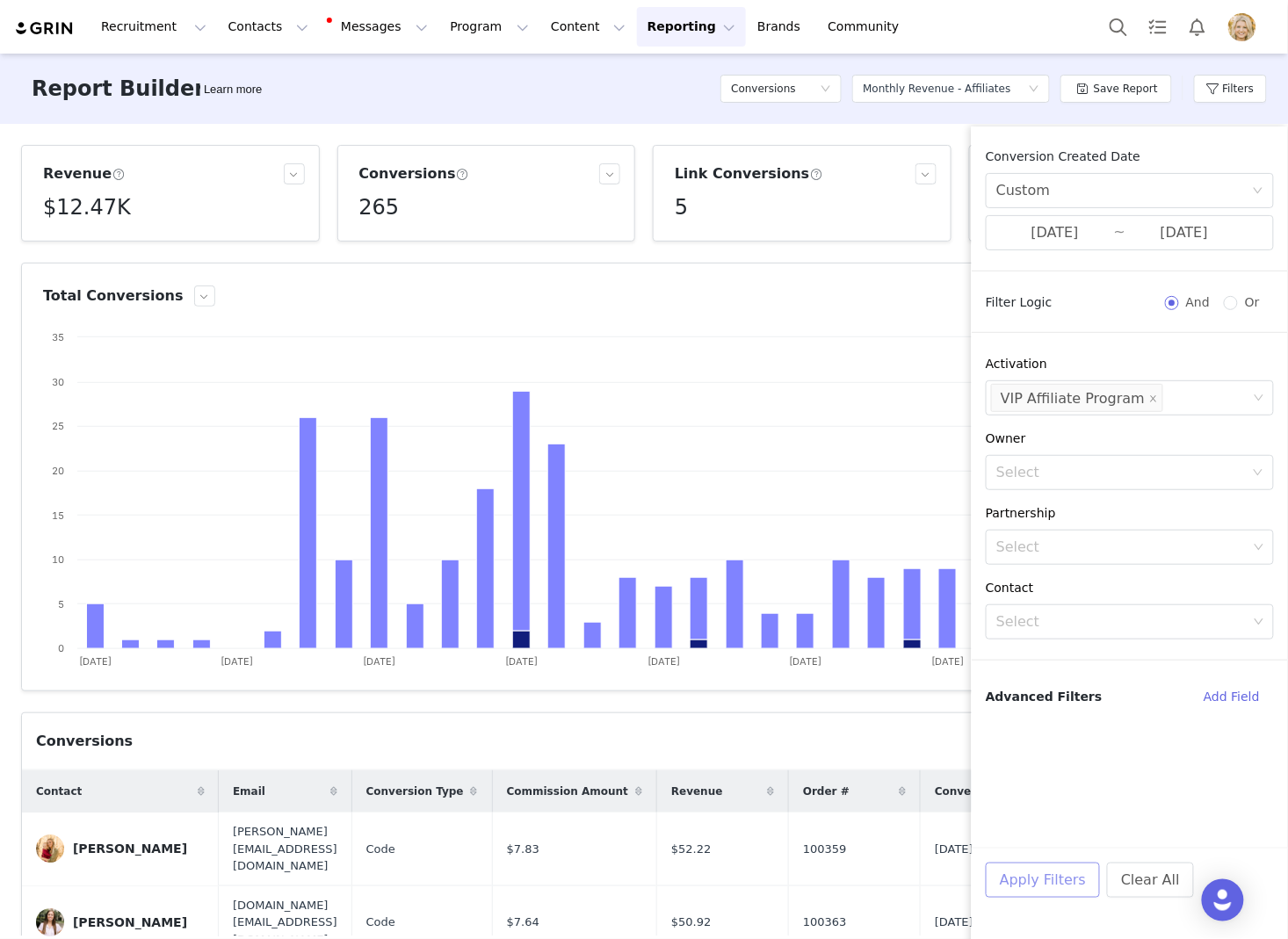
click at [1034, 881] on button "Apply Filters" at bounding box center [1042, 881] width 114 height 35
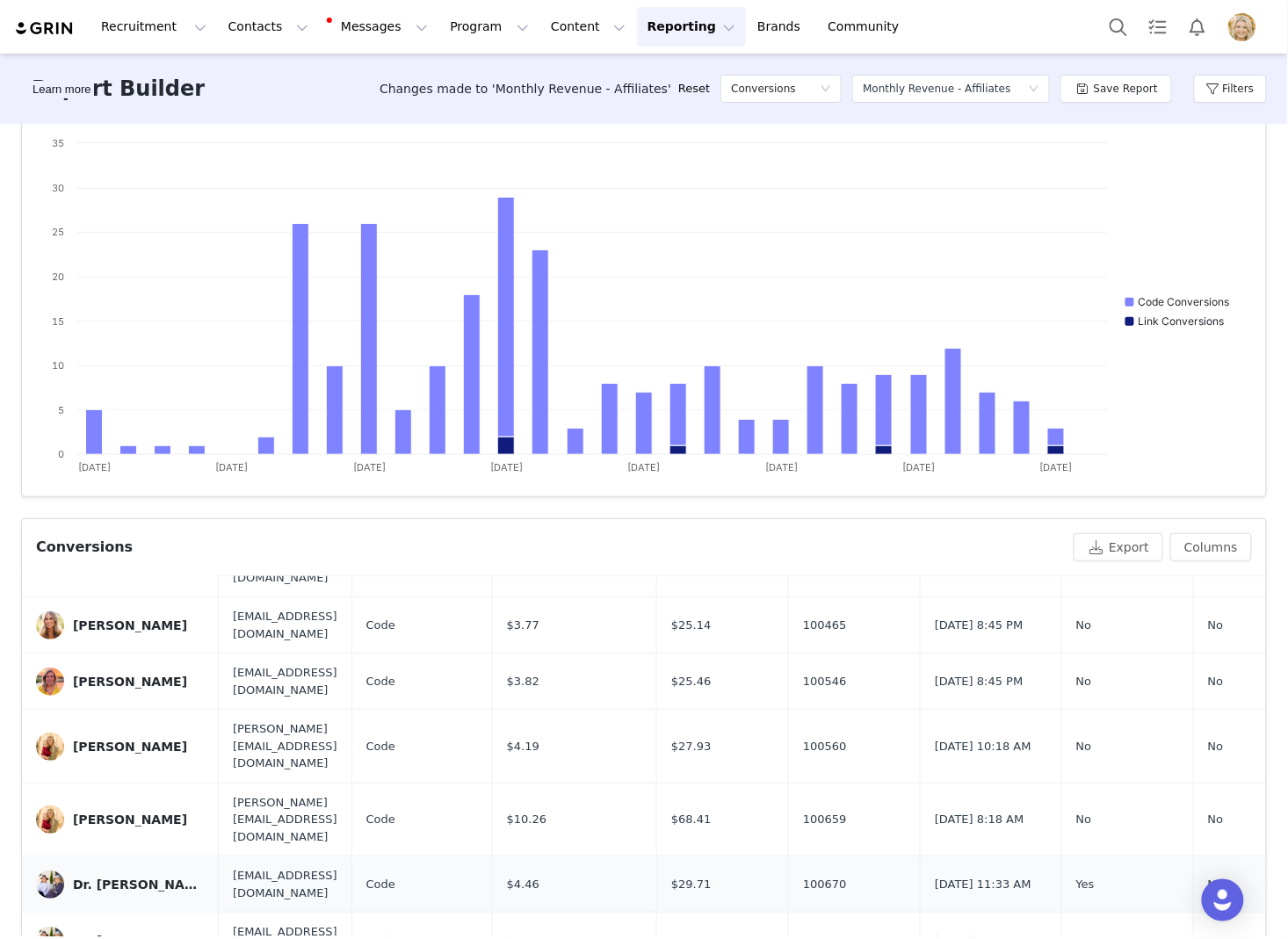
scroll to position [0, 0]
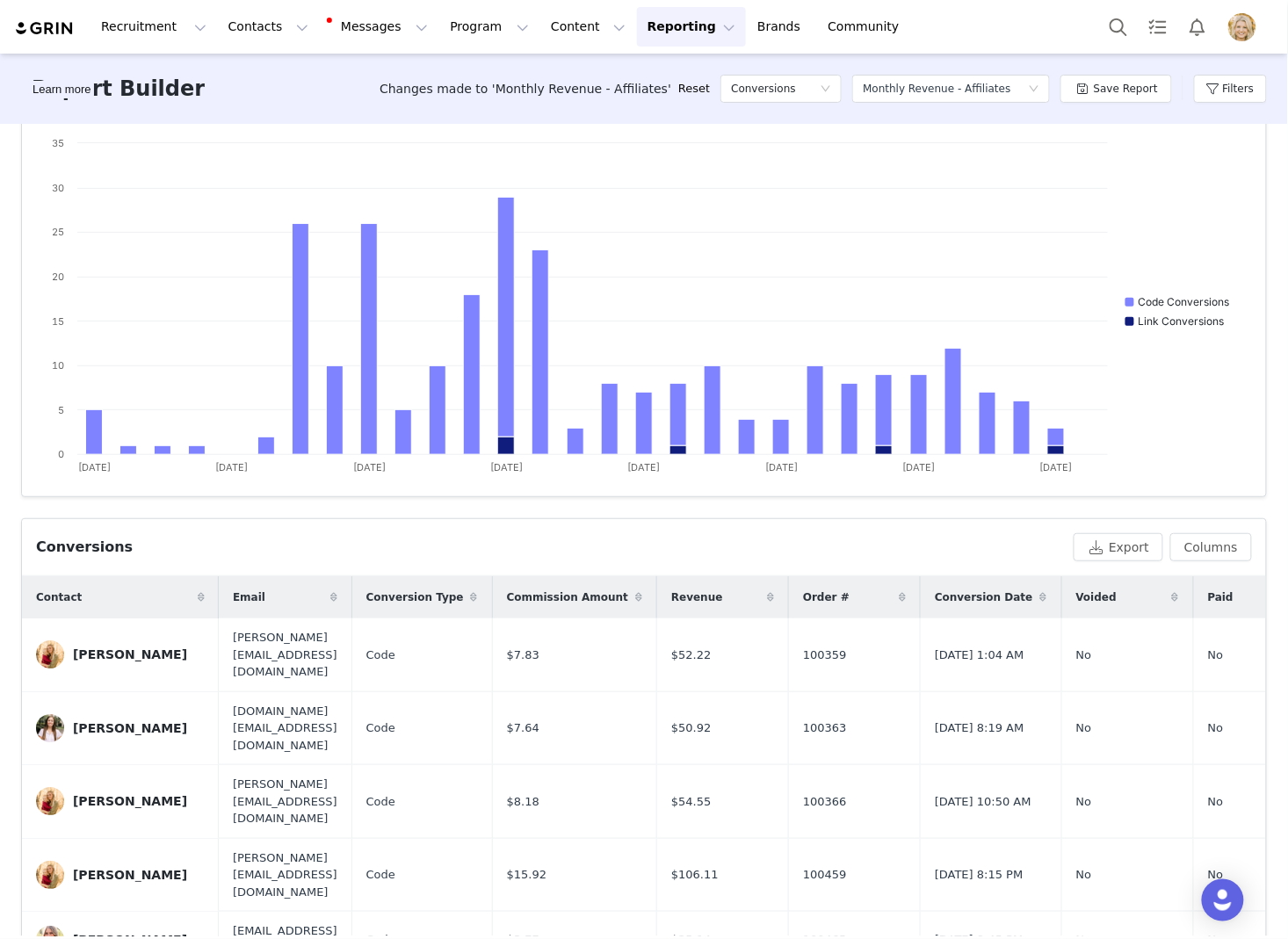
click at [1011, 594] on span "Conversion Date" at bounding box center [985, 597] width 99 height 16
